Goal: Information Seeking & Learning: Learn about a topic

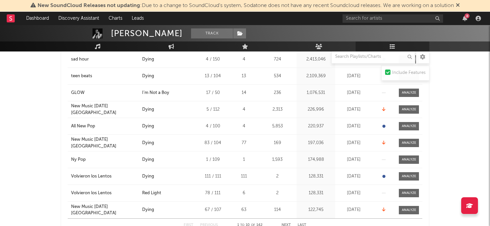
scroll to position [148, 0]
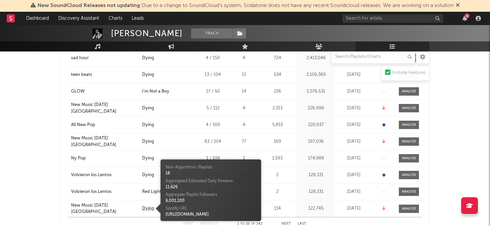
click at [146, 207] on div "Dying" at bounding box center [148, 209] width 12 height 7
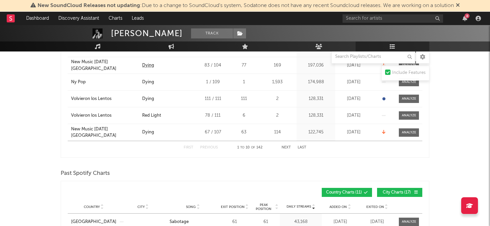
scroll to position [225, 0]
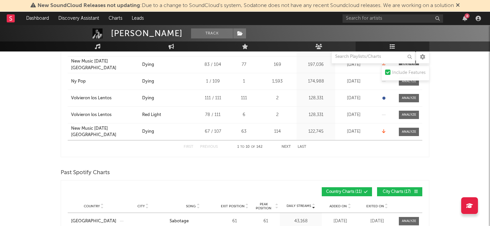
click at [287, 148] on button "Next" at bounding box center [285, 147] width 9 height 4
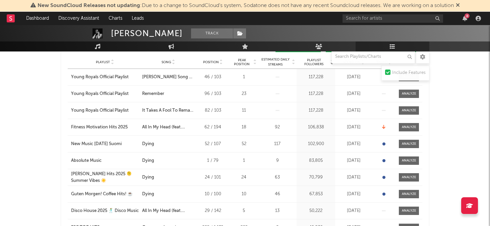
scroll to position [0, 0]
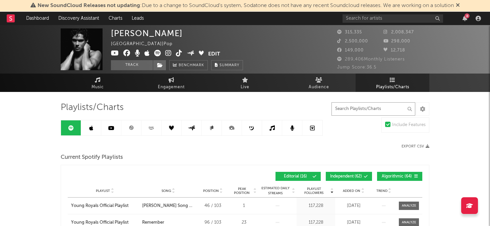
click at [347, 110] on input "text" at bounding box center [373, 108] width 84 height 13
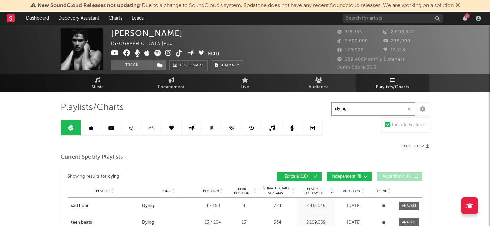
type input "dying"
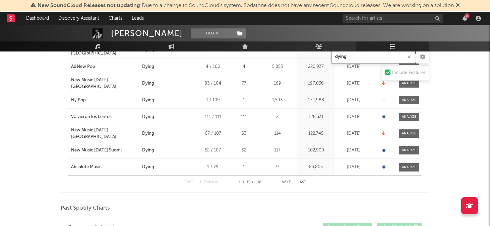
scroll to position [189, 0]
click at [285, 184] on button "Next" at bounding box center [285, 184] width 9 height 4
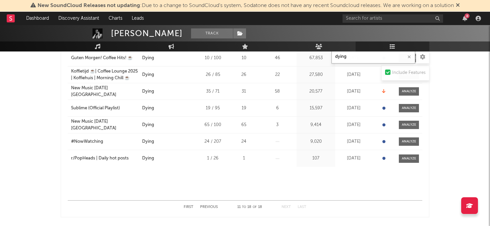
scroll to position [165, 0]
click at [286, 207] on button "Next" at bounding box center [285, 207] width 9 height 4
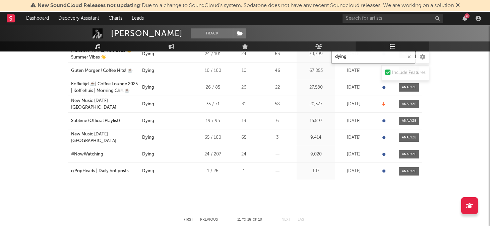
click at [188, 220] on button "First" at bounding box center [189, 220] width 10 height 4
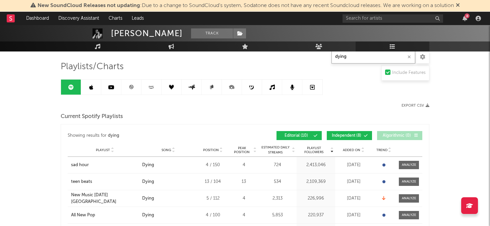
scroll to position [27, 0]
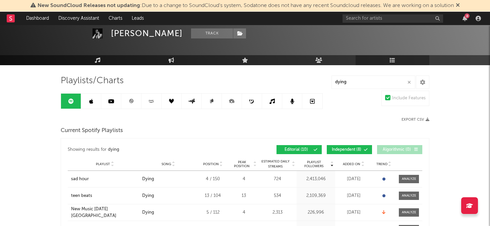
click at [98, 100] on link at bounding box center [91, 101] width 20 height 15
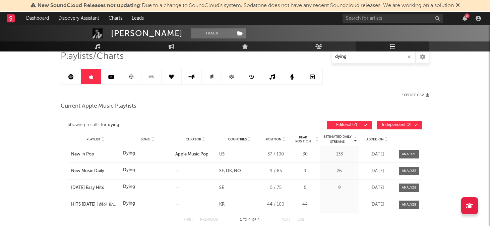
scroll to position [43, 0]
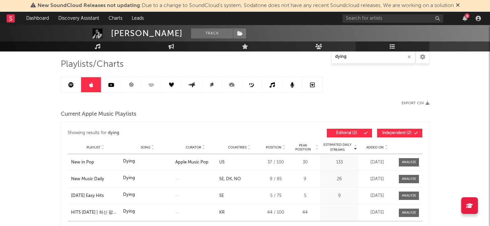
click at [107, 89] on link at bounding box center [111, 84] width 20 height 15
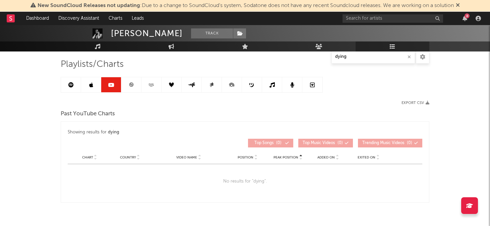
click at [133, 88] on link at bounding box center [131, 84] width 20 height 15
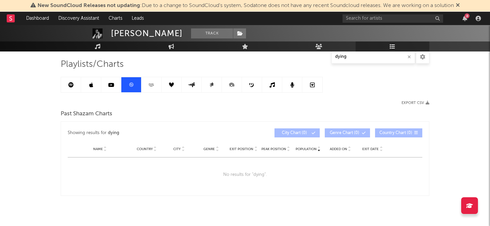
click at [150, 87] on link at bounding box center [151, 84] width 20 height 15
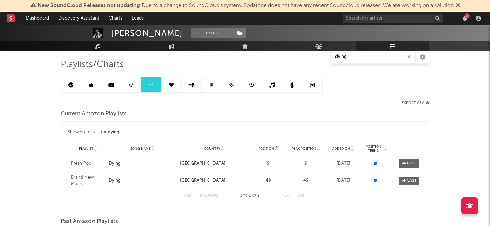
click at [169, 87] on icon at bounding box center [171, 84] width 5 height 5
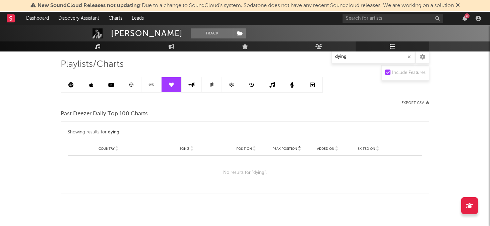
click at [188, 87] on icon at bounding box center [192, 84] width 8 height 5
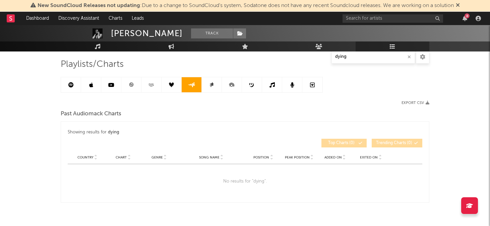
click at [212, 83] on icon at bounding box center [212, 83] width 3 height 3
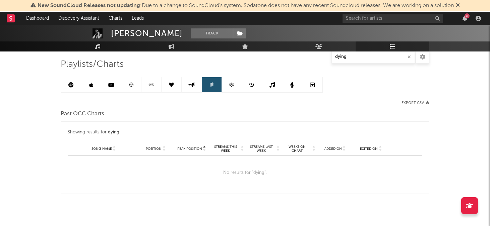
click at [189, 87] on icon at bounding box center [192, 84] width 8 height 5
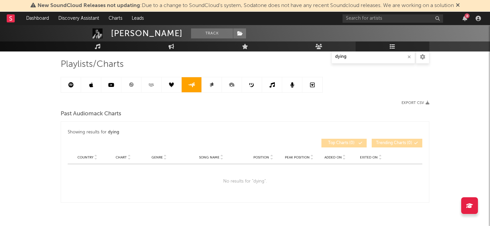
click at [205, 85] on link at bounding box center [212, 84] width 20 height 15
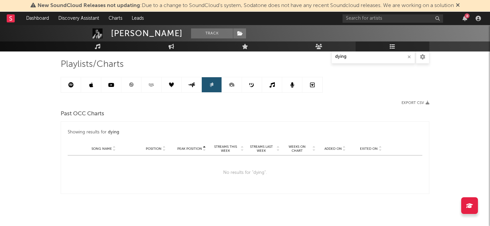
click at [216, 85] on link at bounding box center [212, 84] width 20 height 15
click at [230, 85] on icon at bounding box center [231, 85] width 2 height 2
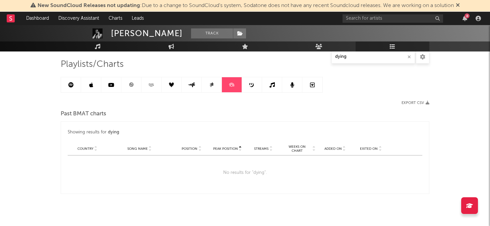
click at [257, 84] on link at bounding box center [252, 84] width 20 height 15
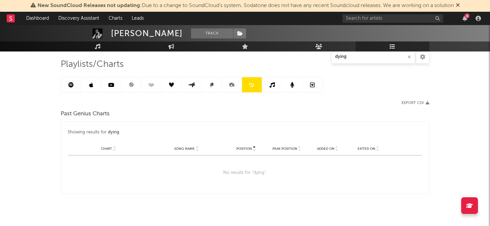
click at [266, 84] on link at bounding box center [272, 84] width 20 height 15
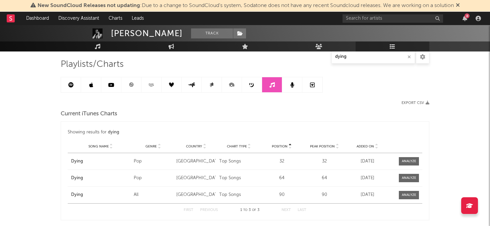
click at [291, 83] on icon at bounding box center [292, 84] width 4 height 5
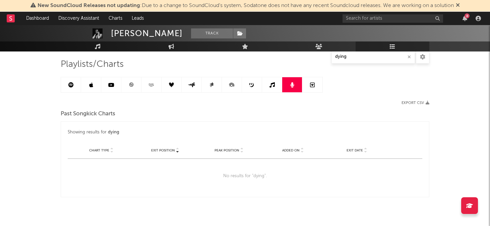
click at [312, 88] on link at bounding box center [312, 84] width 20 height 15
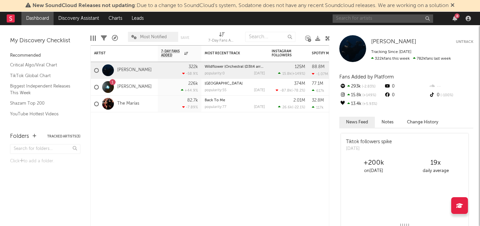
click at [402, 18] on input "text" at bounding box center [383, 18] width 100 height 8
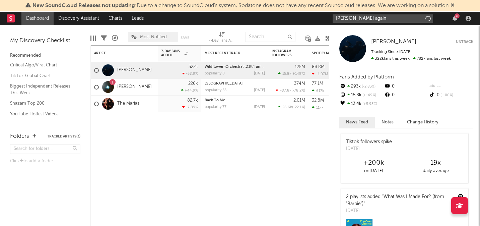
type input "[PERSON_NAME] again"
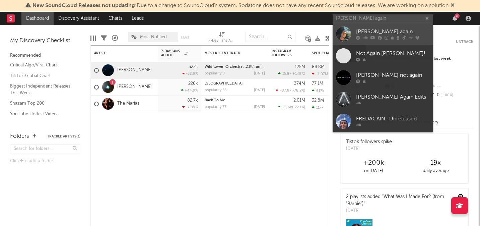
click at [347, 37] on div at bounding box center [343, 33] width 15 height 15
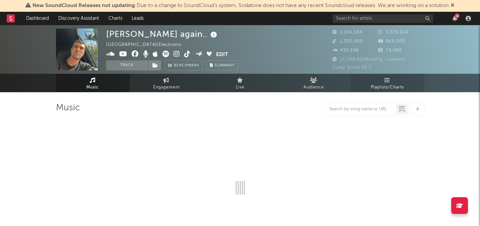
click at [390, 81] on icon at bounding box center [388, 79] width 6 height 5
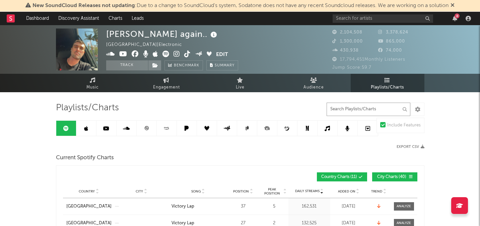
click at [355, 109] on input "text" at bounding box center [369, 108] width 84 height 13
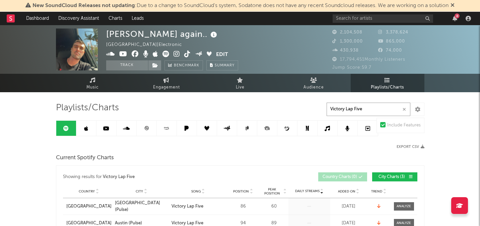
type input "Victory Lap Five"
click at [247, 158] on div "Current Spotify Charts" at bounding box center [240, 157] width 368 height 11
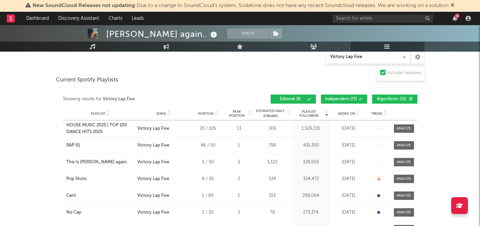
scroll to position [301, 0]
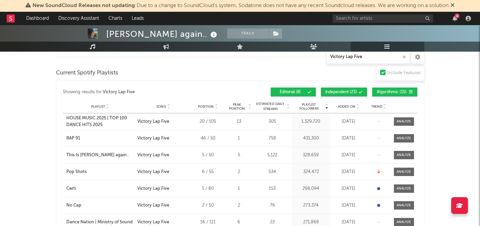
click at [345, 92] on span "Independent ( 23 )" at bounding box center [341, 92] width 32 height 4
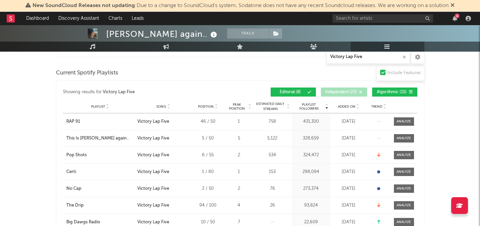
click at [392, 94] on button "Algorithmic ( 15 )" at bounding box center [394, 91] width 45 height 9
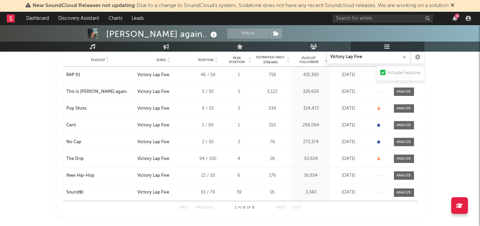
scroll to position [352, 0]
